Goal: Information Seeking & Learning: Learn about a topic

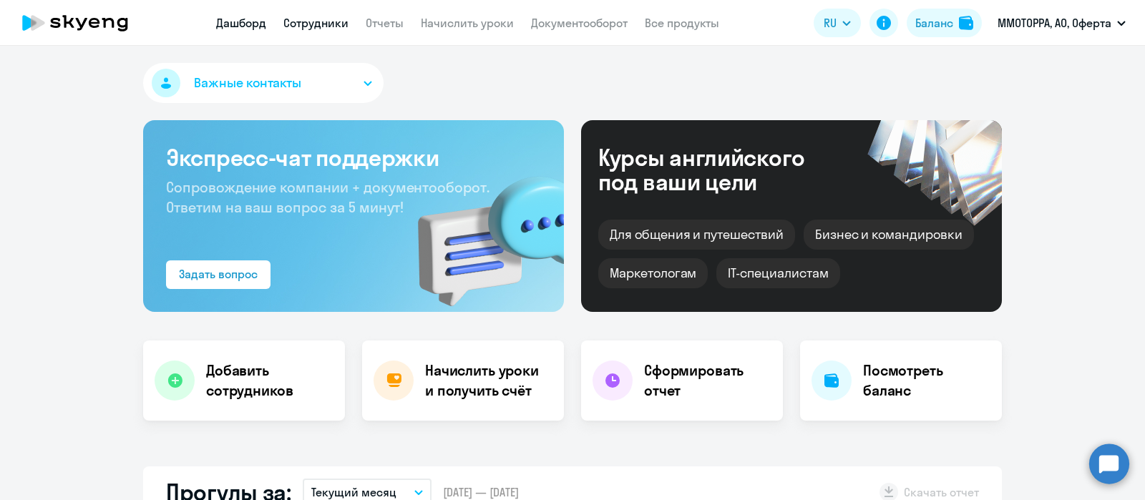
click at [336, 20] on link "Сотрудники" at bounding box center [315, 23] width 65 height 14
select select "30"
click at [319, 14] on app-menu-item-link "Сотрудники" at bounding box center [315, 23] width 65 height 18
click at [324, 26] on link "Сотрудники" at bounding box center [315, 23] width 65 height 14
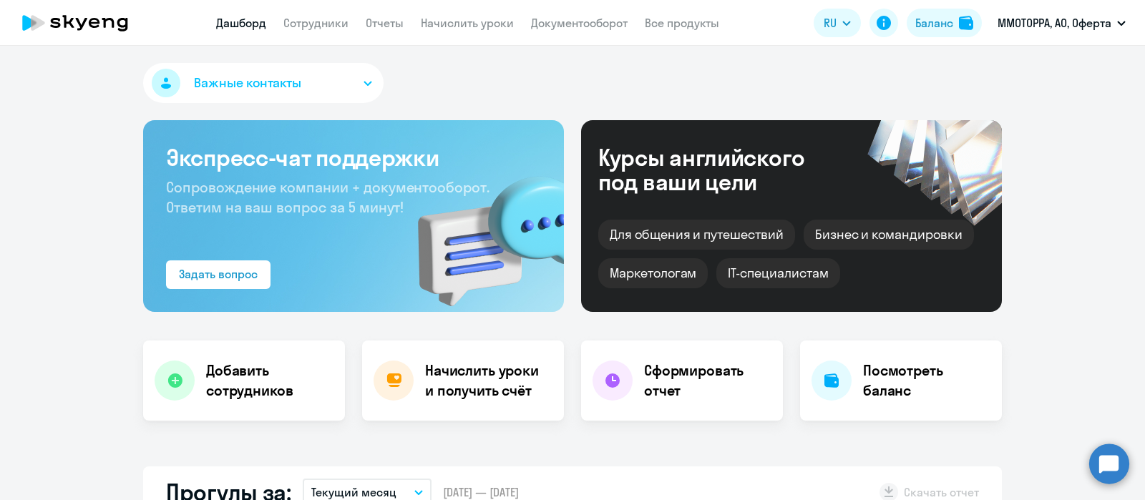
select select "30"
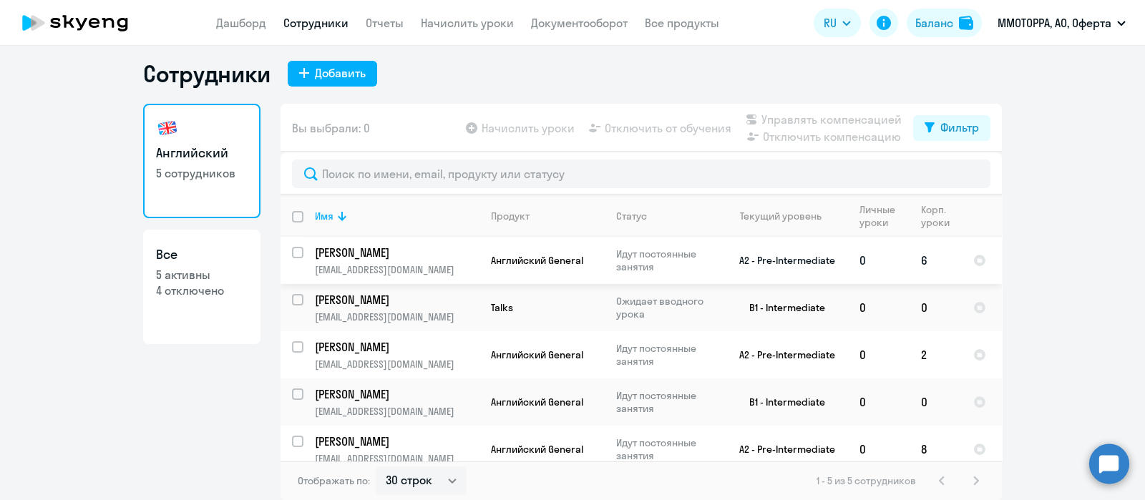
click at [415, 258] on p "Мячин Александр Валерьевич" at bounding box center [396, 253] width 162 height 16
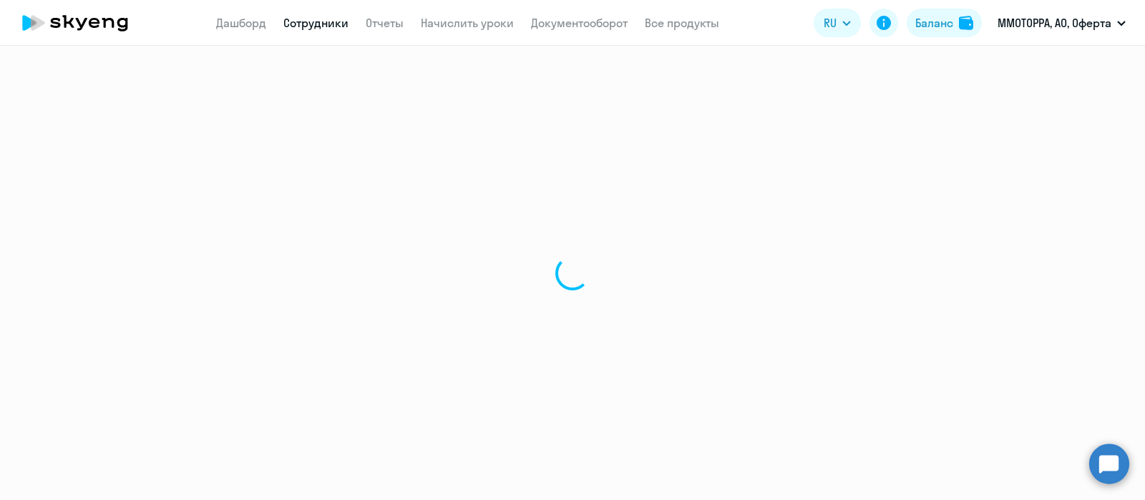
select select "english"
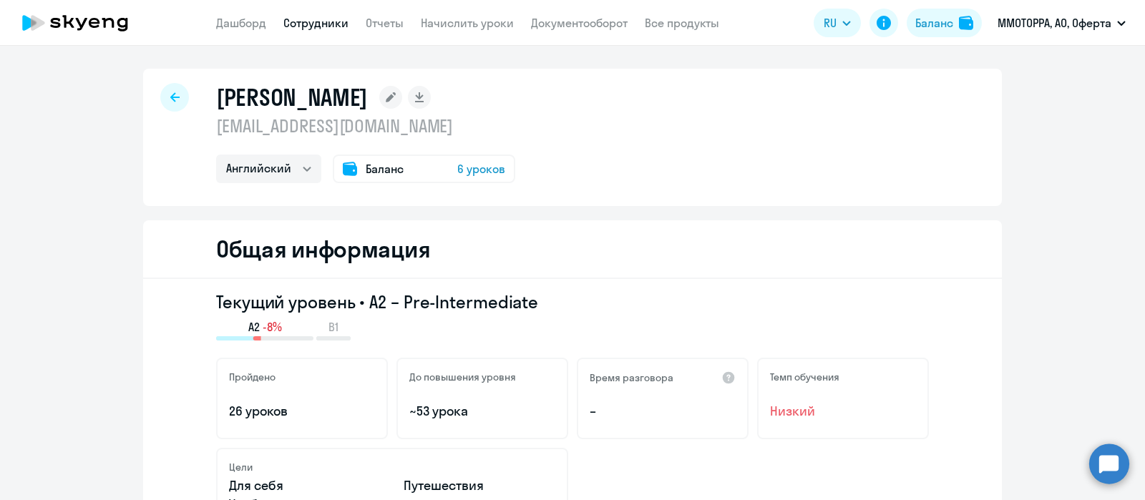
click at [170, 92] on icon at bounding box center [174, 97] width 9 height 10
select select "30"
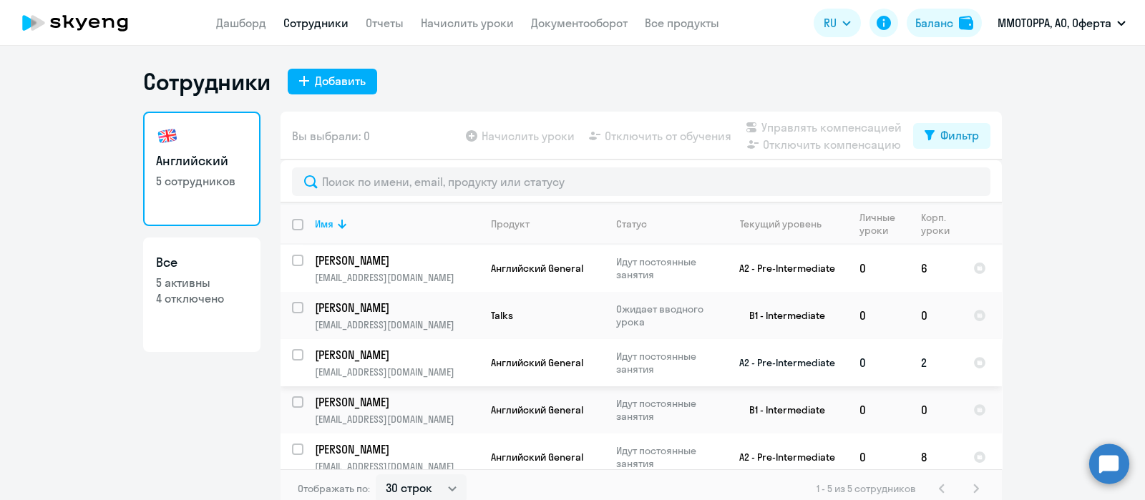
click at [379, 359] on p "Каримов Тимур" at bounding box center [396, 355] width 162 height 16
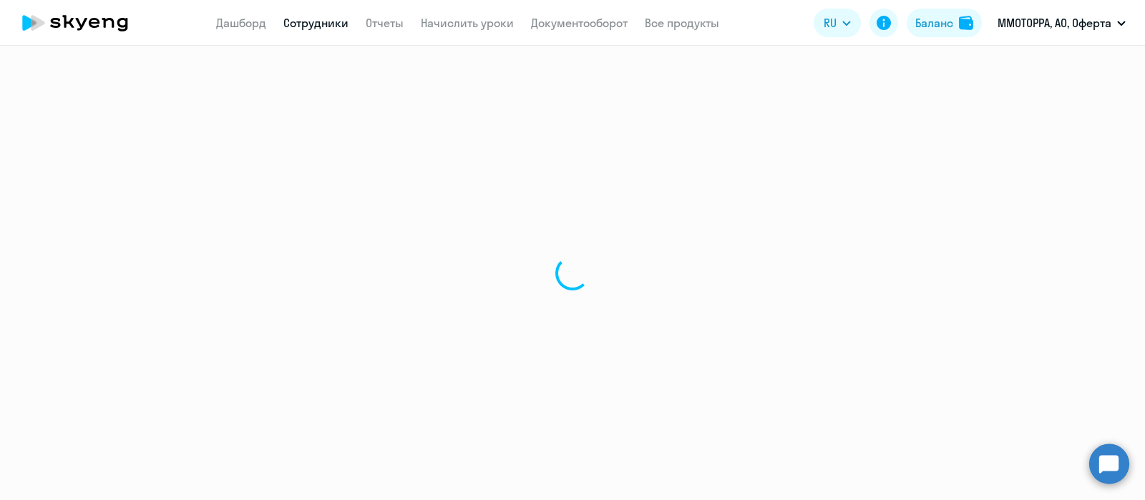
select select "english"
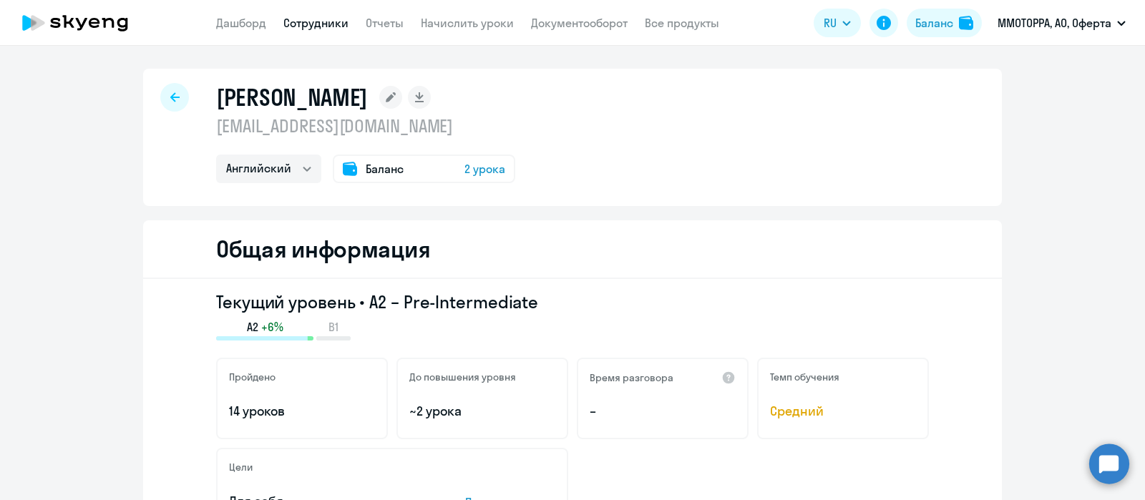
click at [160, 89] on div at bounding box center [174, 97] width 29 height 29
select select "30"
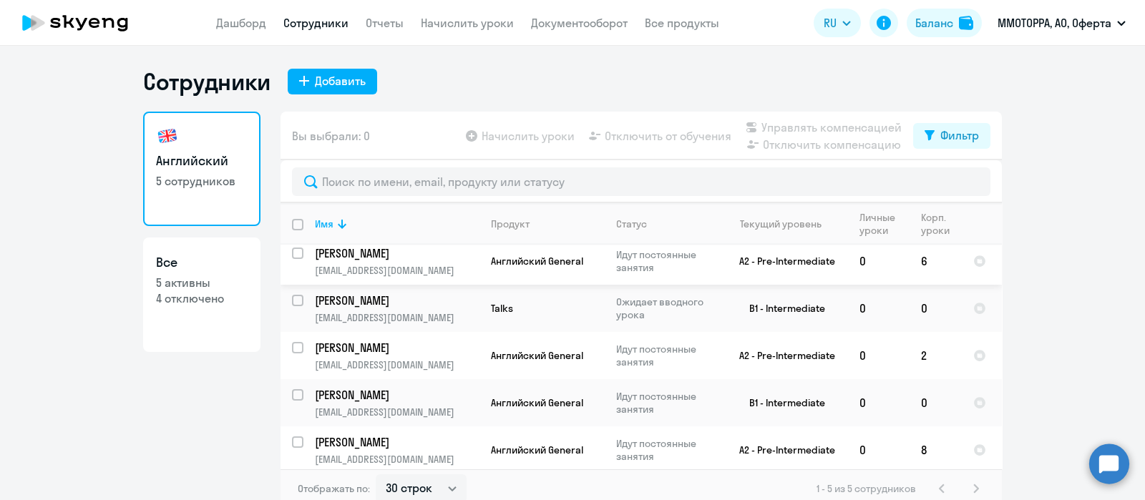
scroll to position [10, 0]
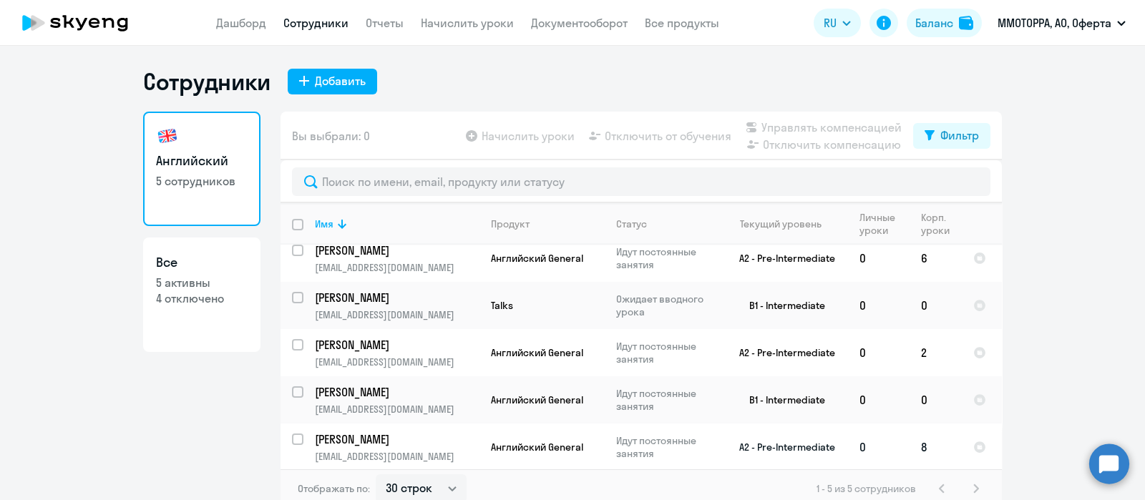
click at [356, 442] on p "Алексеев Олег" at bounding box center [396, 440] width 162 height 16
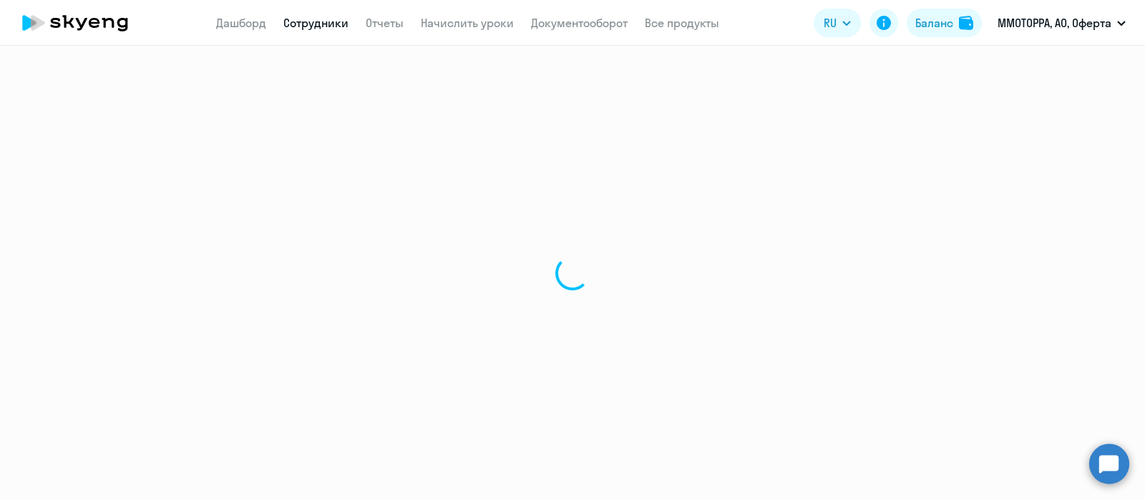
select select "english"
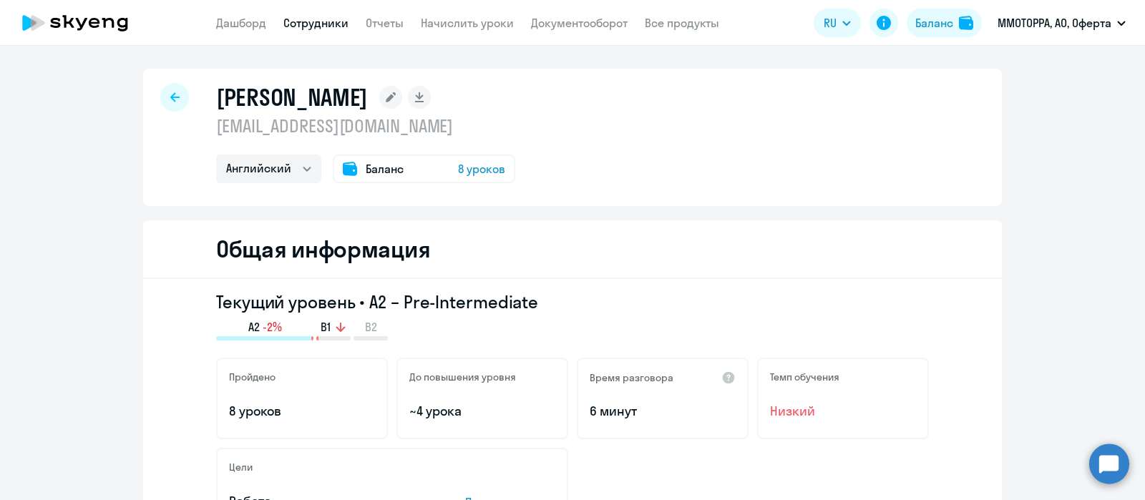
click at [171, 97] on icon at bounding box center [174, 96] width 9 height 9
select select "30"
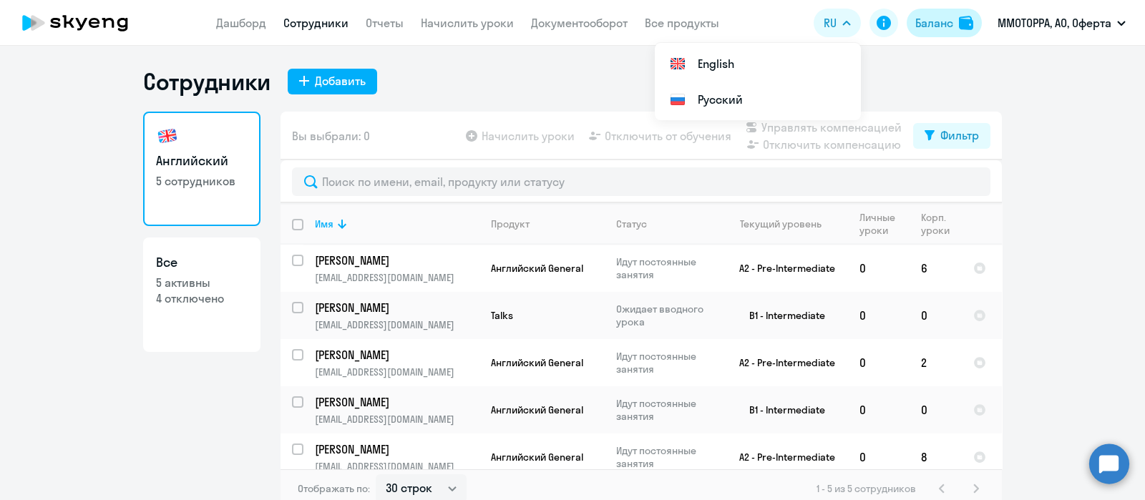
click at [939, 22] on div "Баланс" at bounding box center [935, 22] width 38 height 17
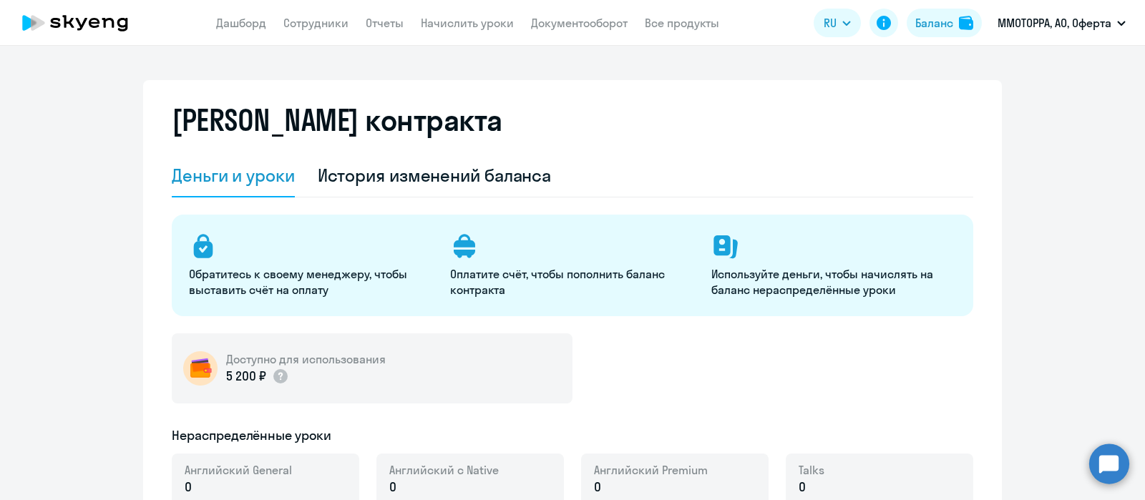
select select "english_adult_not_native_speaker"
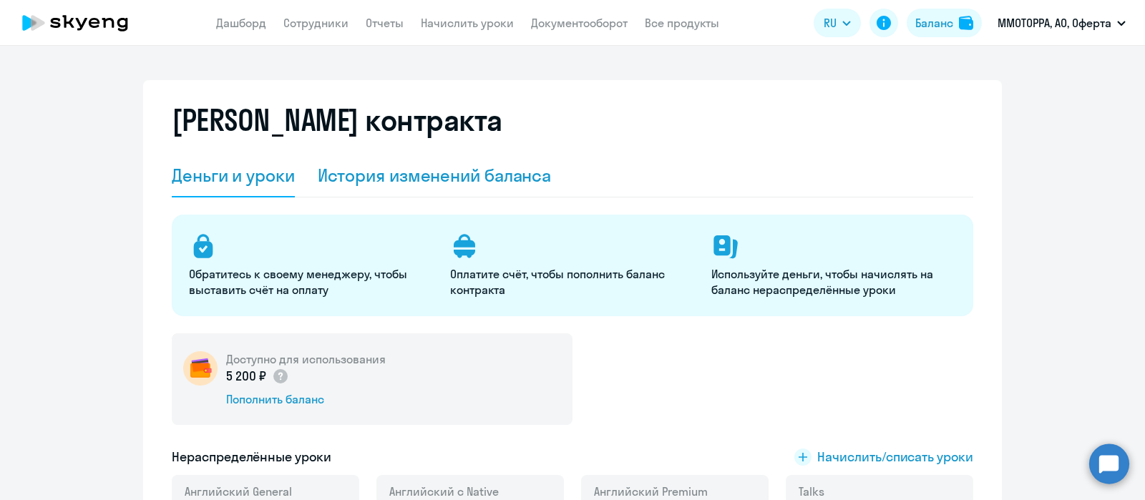
click at [401, 170] on div "История изменений баланса" at bounding box center [435, 175] width 234 height 23
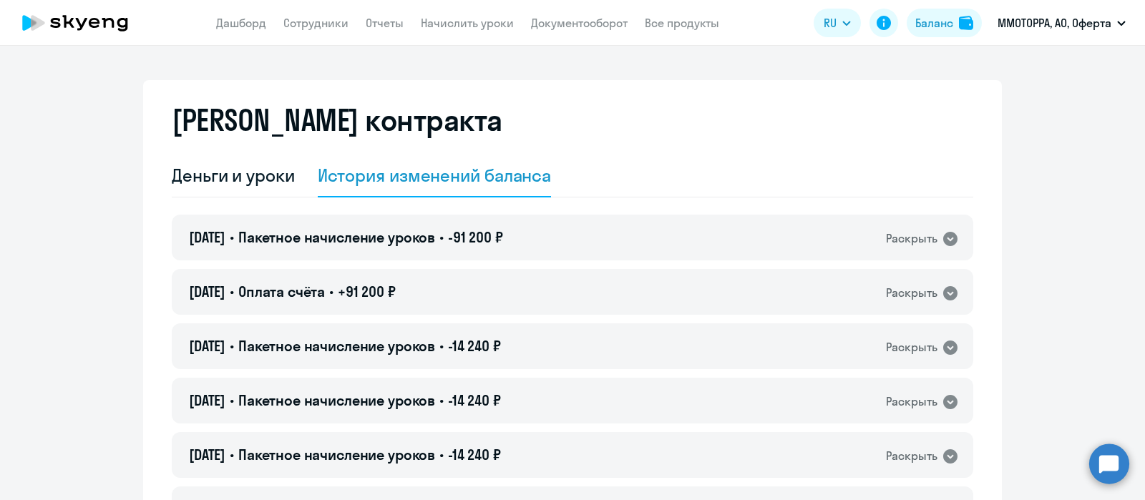
click at [251, 14] on app-menu-item-link "Дашборд" at bounding box center [241, 23] width 50 height 18
click at [251, 19] on link "Дашборд" at bounding box center [241, 23] width 50 height 14
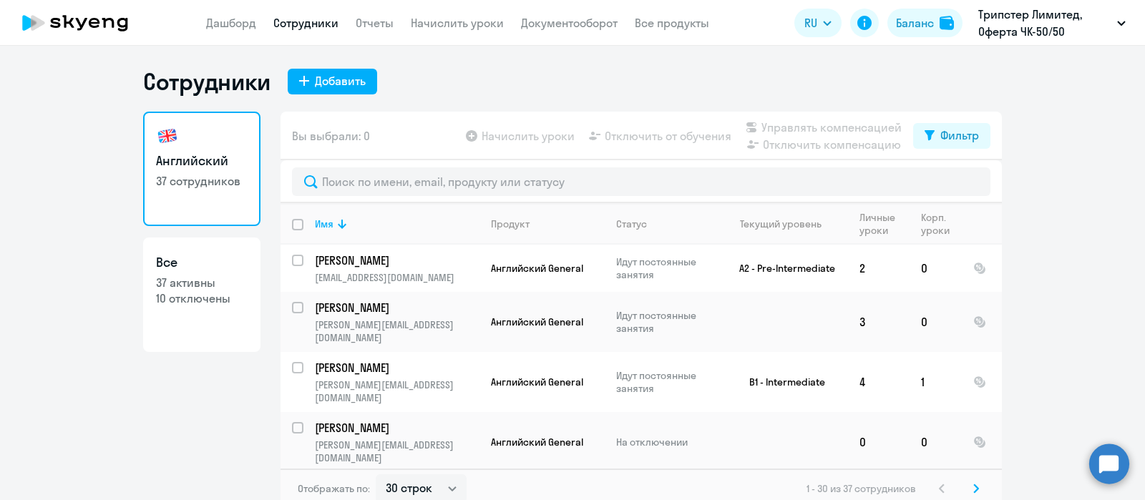
select select "30"
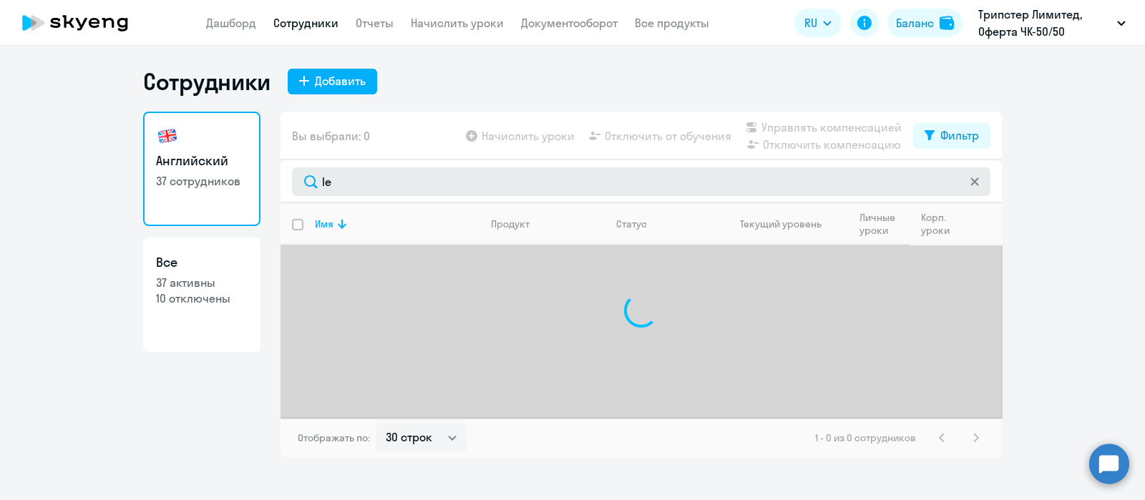
type input "l"
type input "дулеб"
